Goal: Task Accomplishment & Management: Use online tool/utility

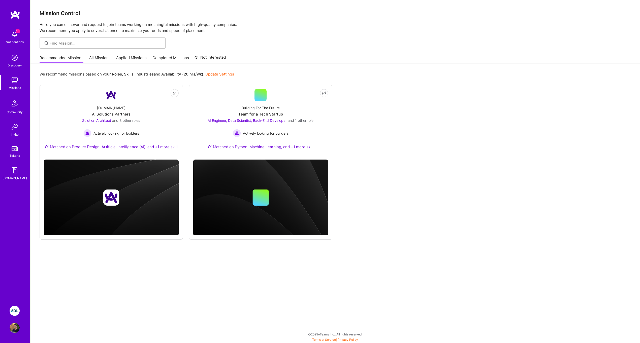
click at [15, 313] on img at bounding box center [15, 311] width 10 height 10
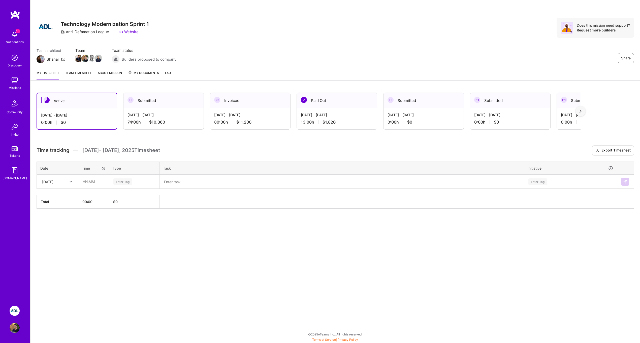
click at [63, 184] on div "[DATE]" at bounding box center [54, 182] width 28 height 8
click at [111, 184] on div "Enter Tag" at bounding box center [134, 181] width 50 height 13
click at [102, 183] on input "text" at bounding box center [94, 181] width 30 height 13
type input "11:00"
click at [128, 184] on div "Enter Tag" at bounding box center [122, 182] width 19 height 8
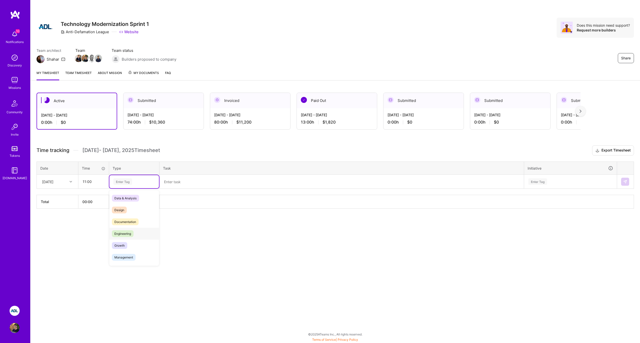
click at [134, 231] on div "Engineering" at bounding box center [134, 234] width 50 height 12
click at [179, 182] on textarea at bounding box center [341, 181] width 363 height 13
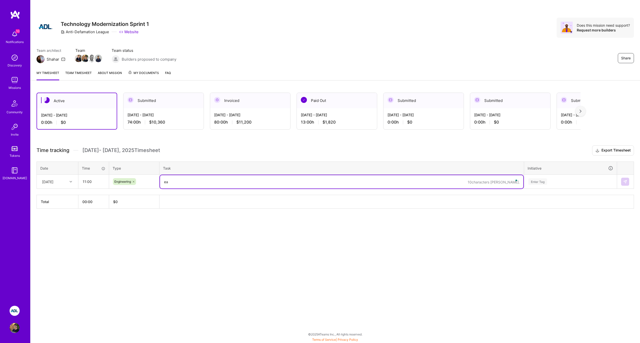
type textarea "e"
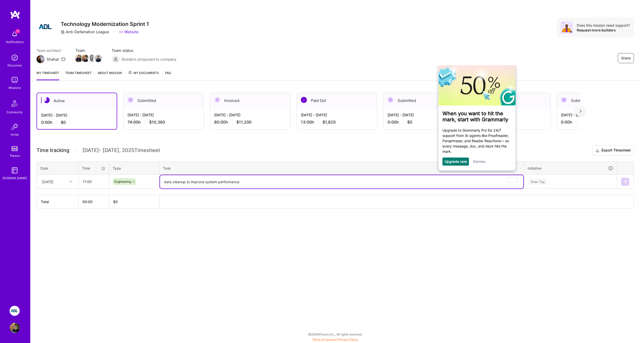
click at [303, 184] on textarea "data cleanup to improve system performance" at bounding box center [341, 181] width 363 height 13
type textarea "data cleanup to improve system performance during NY night time"
click at [579, 182] on div "Enter Tag" at bounding box center [570, 182] width 85 height 6
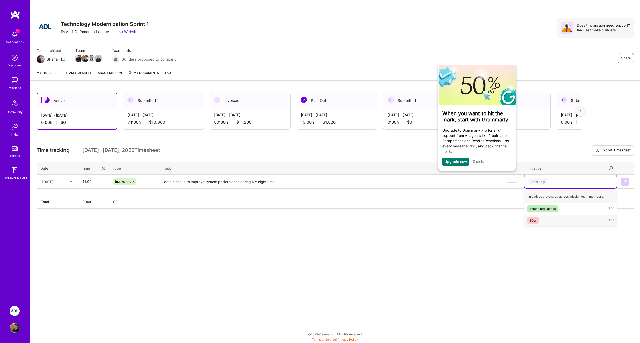
click at [564, 220] on div "SOW Hide" at bounding box center [570, 221] width 92 height 12
click at [628, 182] on button at bounding box center [625, 182] width 8 height 8
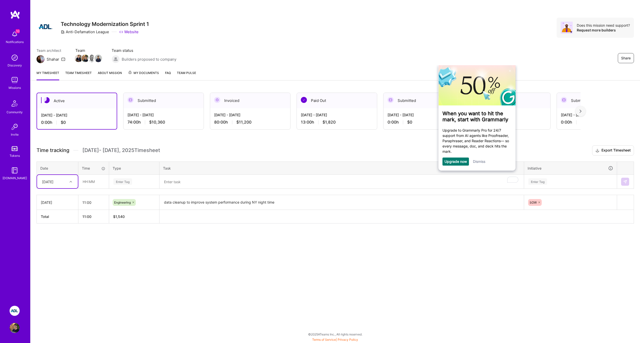
click at [477, 161] on link "Dismiss" at bounding box center [479, 162] width 12 height 4
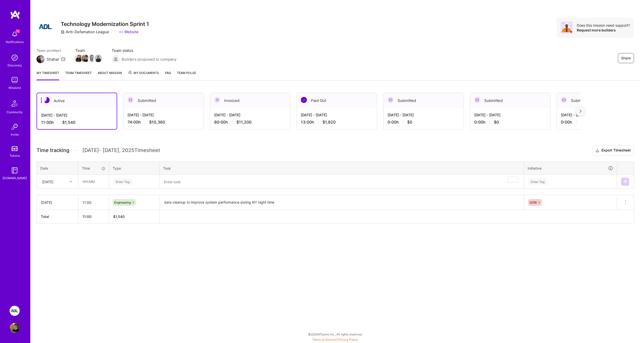
click at [268, 144] on div "Active [DATE] - [DATE] 11:00 h $1,540 Submitted [DATE] - [DATE] 74:00 h $10,360…" at bounding box center [335, 168] width 610 height 162
